Goal: Information Seeking & Learning: Learn about a topic

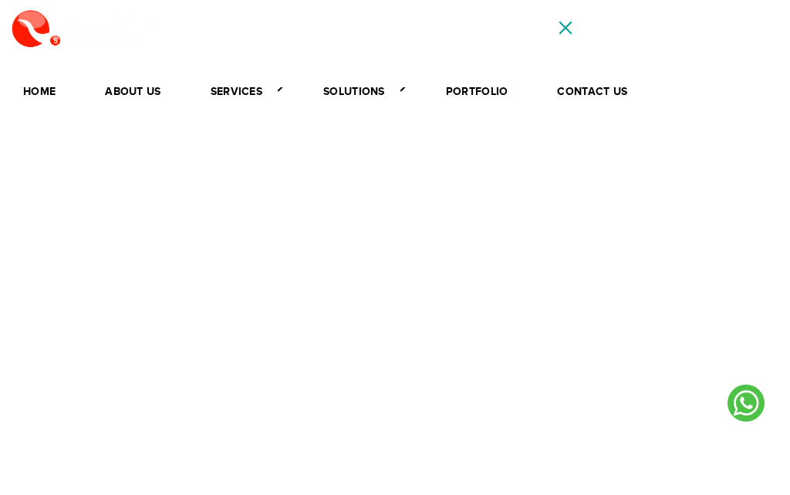
click at [233, 93] on link "services" at bounding box center [242, 91] width 94 height 27
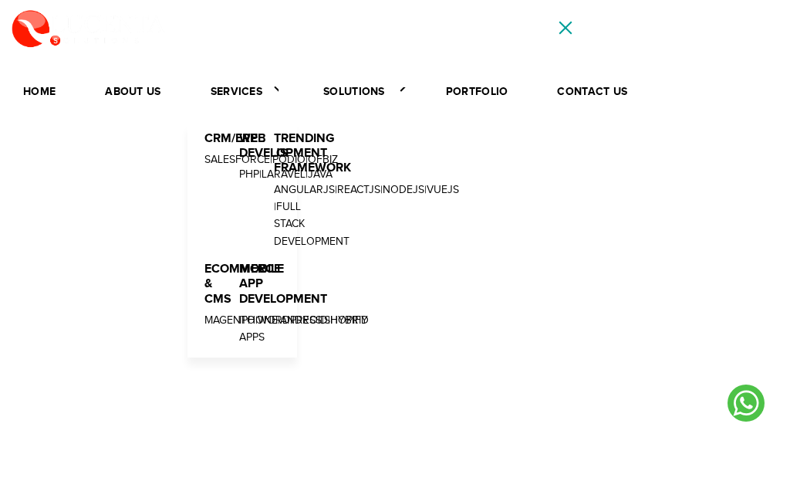
click at [484, 191] on ul "Home About Us services CRM/ERP Salesforce | Podio | Ofbiz Web Development PHP |…" at bounding box center [395, 263] width 790 height 418
click at [302, 184] on link "AngularJS" at bounding box center [304, 190] width 61 height 12
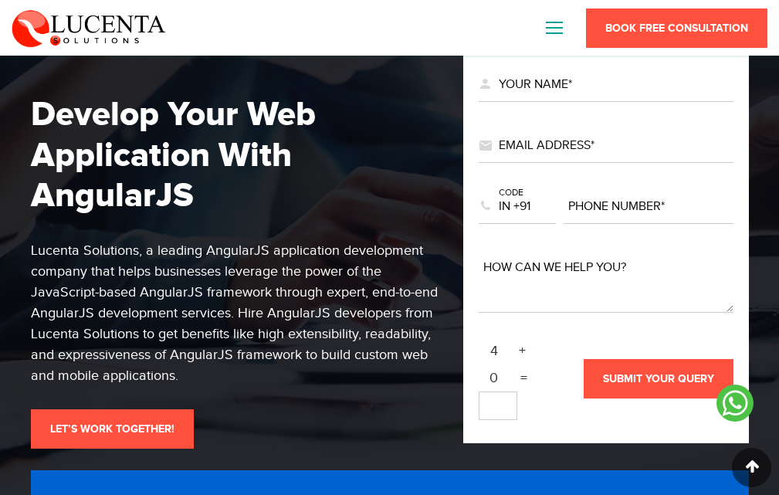
scroll to position [6609, 0]
